Goal: Information Seeking & Learning: Learn about a topic

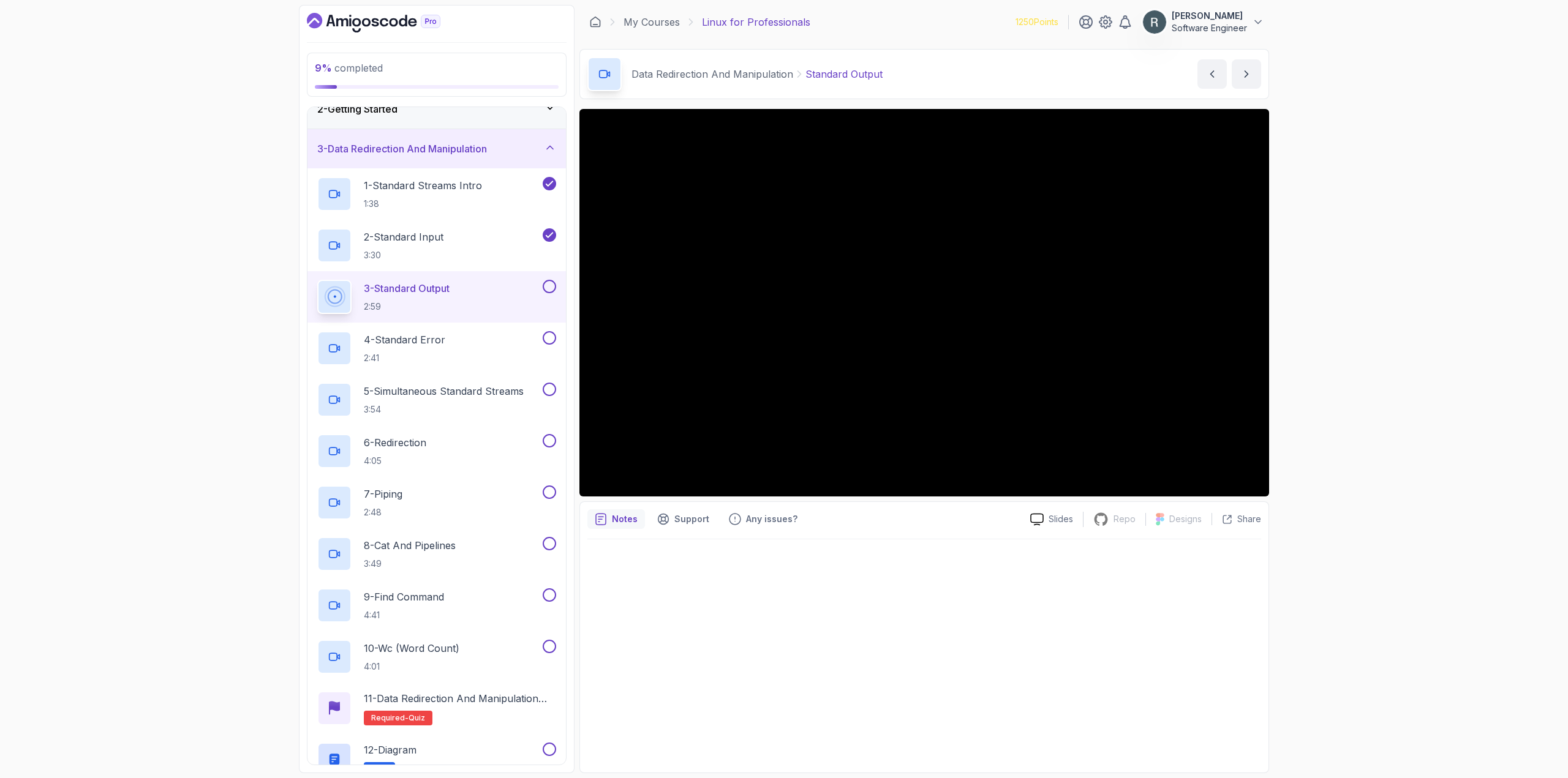
scroll to position [61, 0]
click at [550, 282] on button at bounding box center [550, 283] width 14 height 14
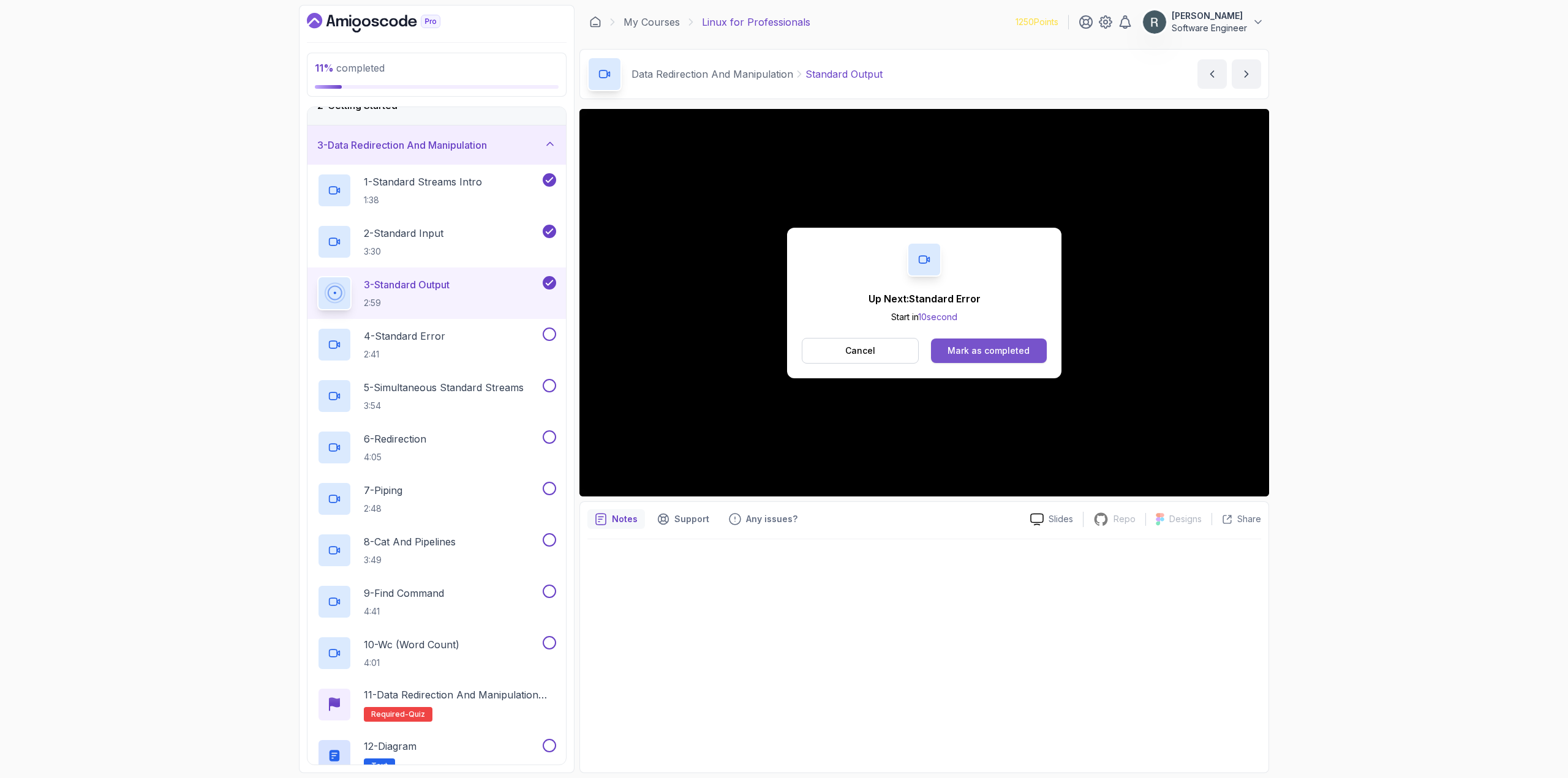
click at [966, 355] on div "Mark as completed" at bounding box center [988, 351] width 82 height 12
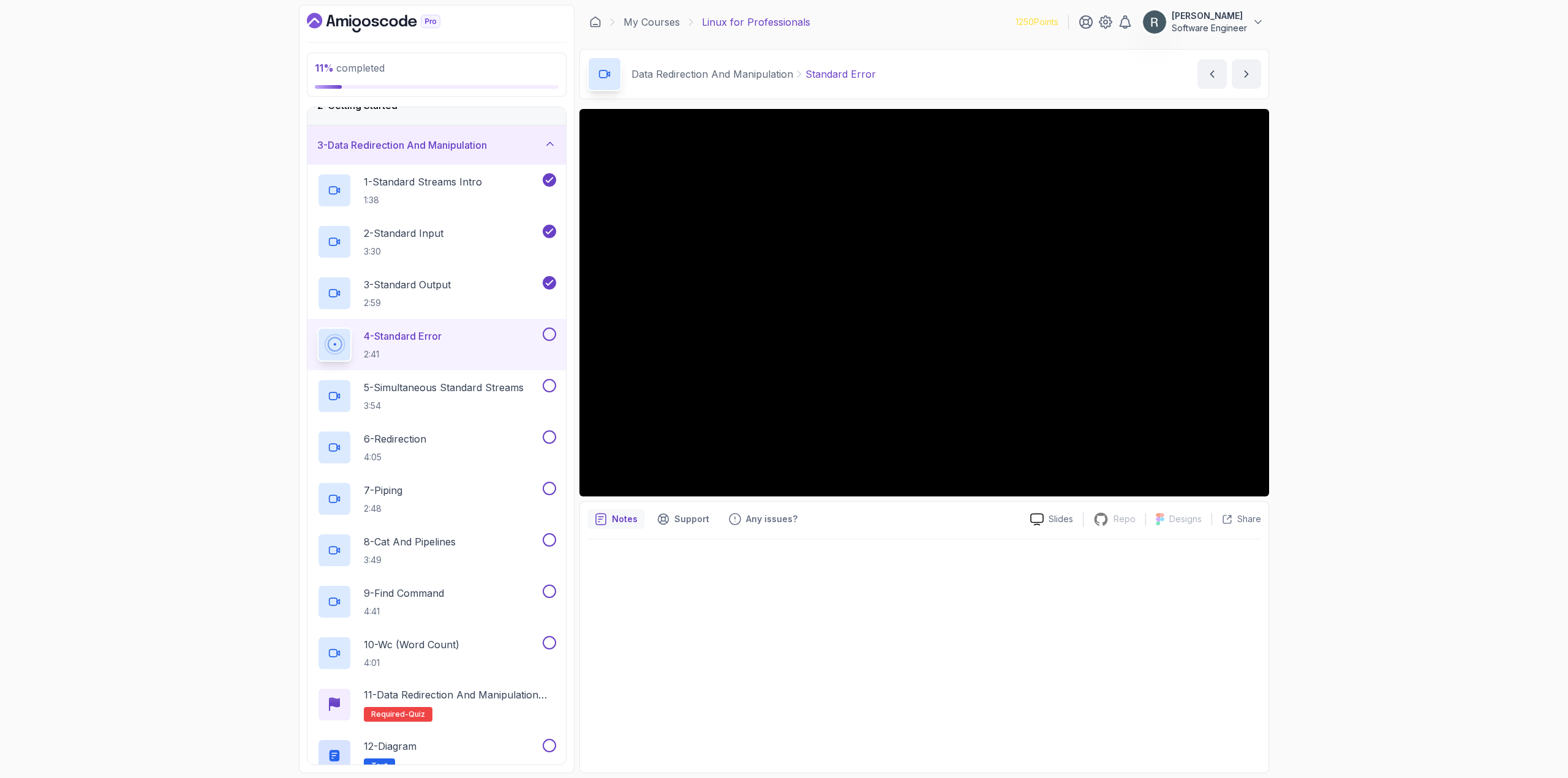
click at [553, 334] on button at bounding box center [550, 334] width 14 height 14
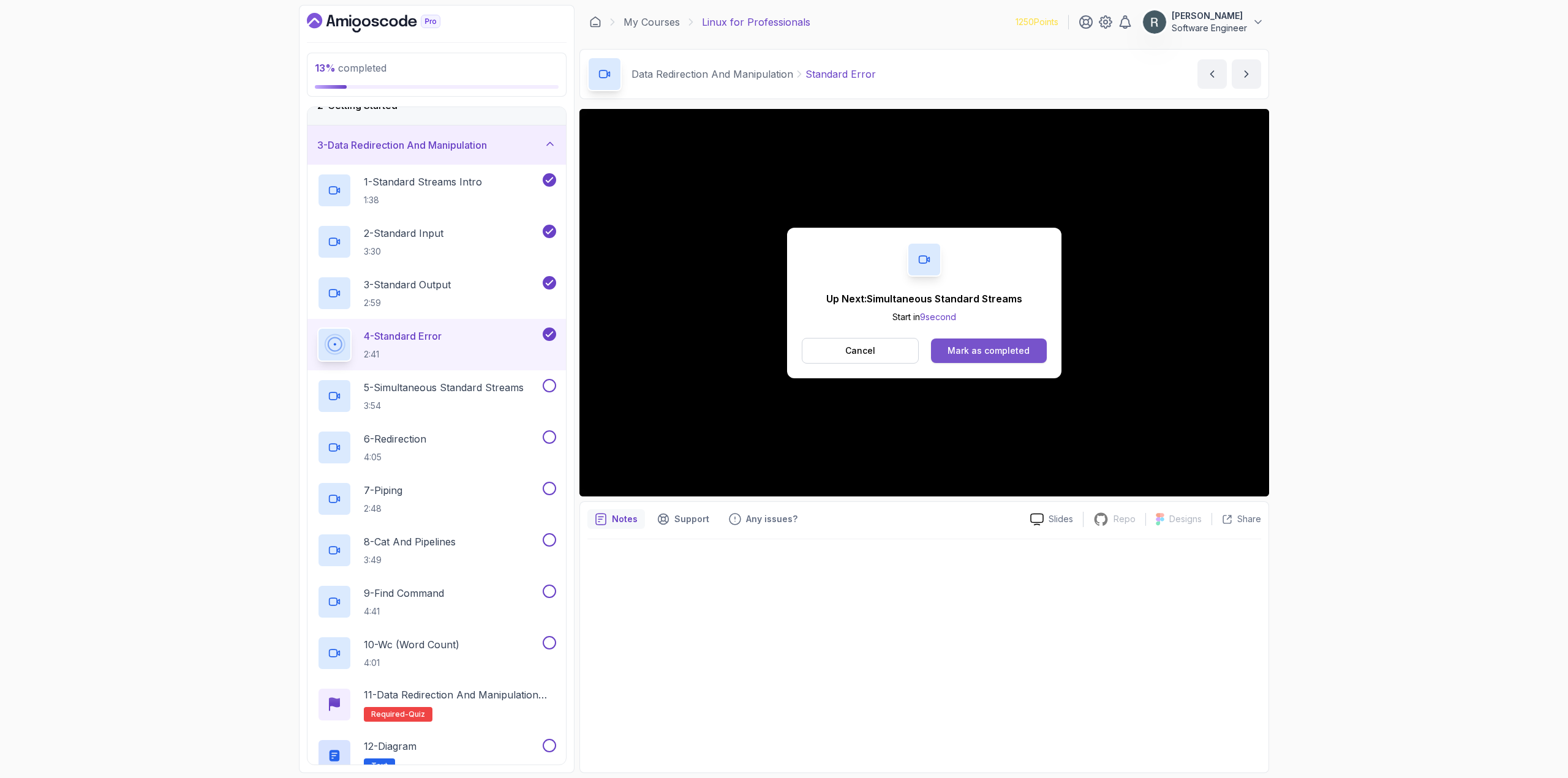
click at [964, 350] on div "Mark as completed" at bounding box center [988, 351] width 82 height 12
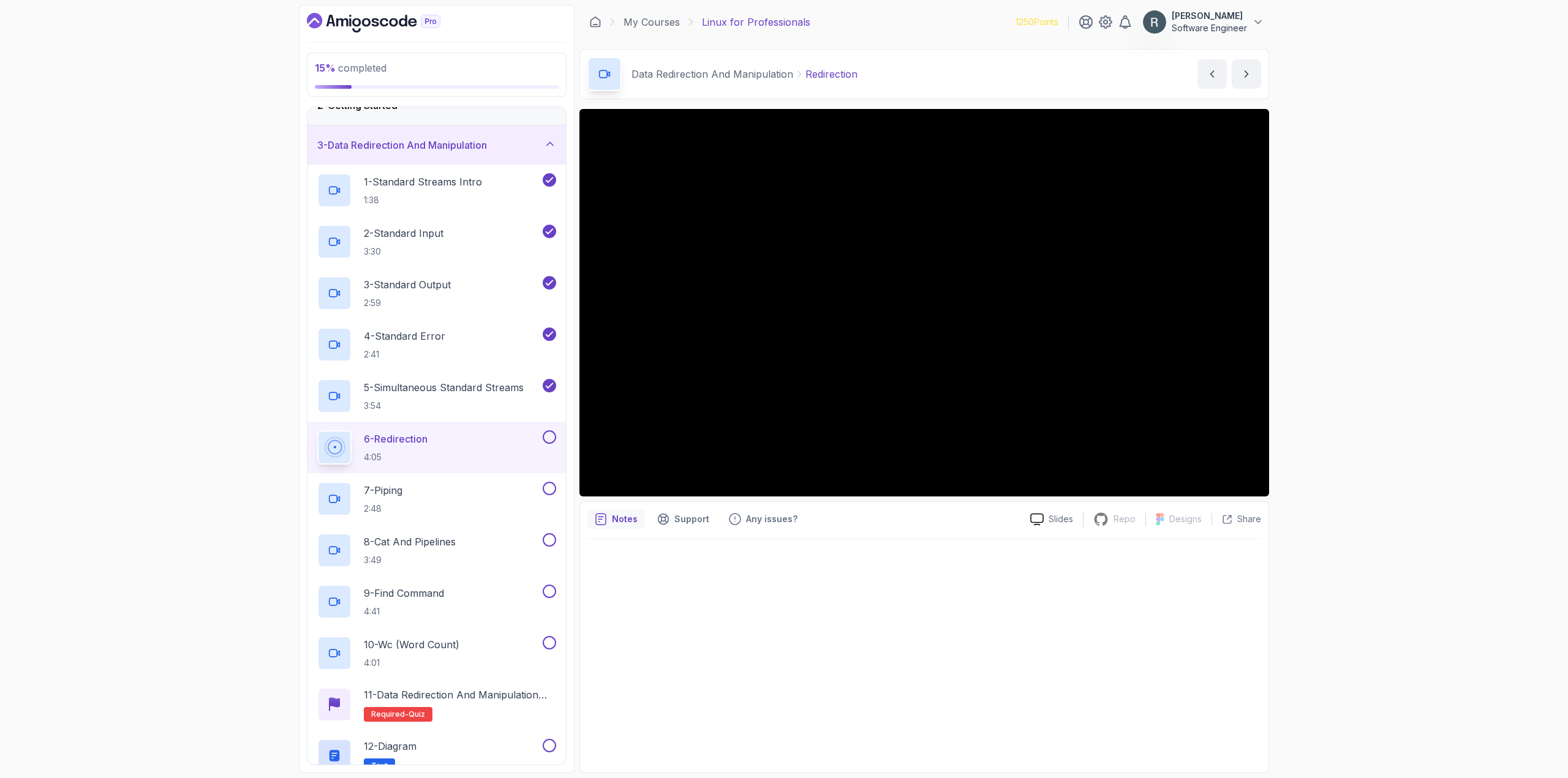
click at [544, 442] on div at bounding box center [548, 437] width 16 height 14
click at [549, 440] on button at bounding box center [550, 437] width 14 height 14
click at [490, 483] on div "7 - Piping 2:48" at bounding box center [428, 499] width 223 height 34
click at [547, 484] on button at bounding box center [550, 489] width 14 height 14
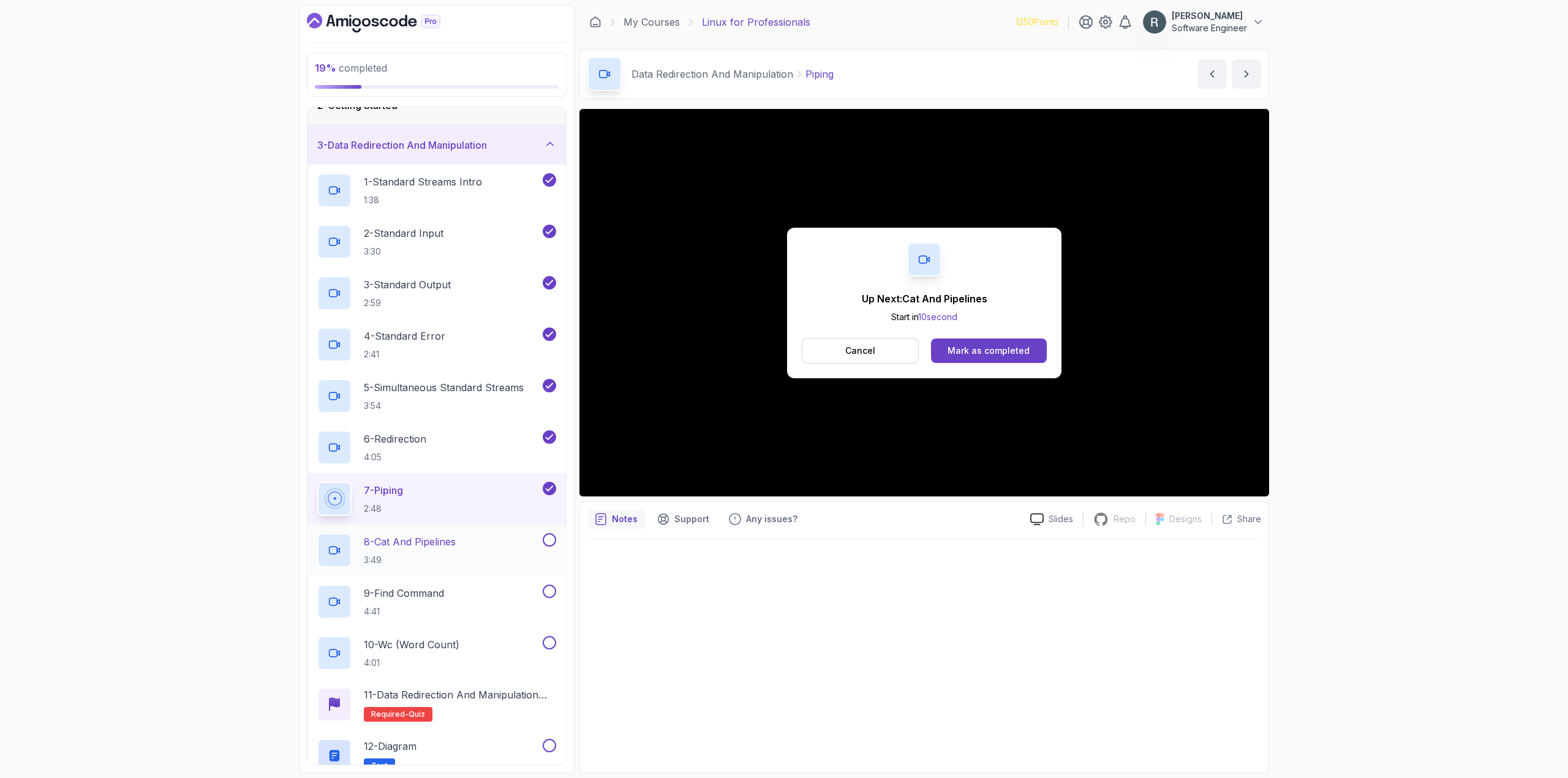
click at [514, 538] on div "8 - Cat And Pipelines 3:49" at bounding box center [428, 550] width 223 height 34
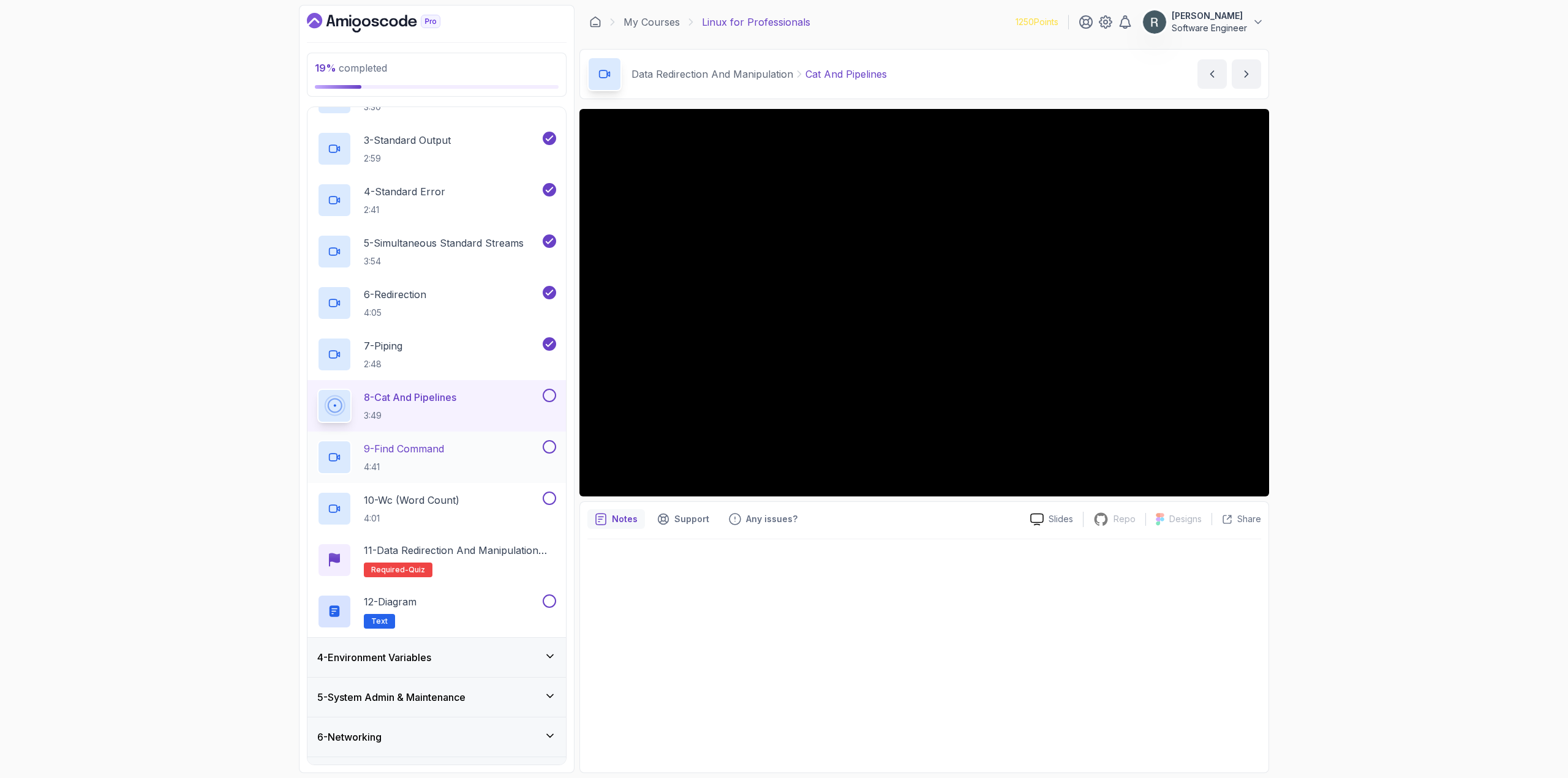
scroll to position [245, 0]
